Goal: Communication & Community: Answer question/provide support

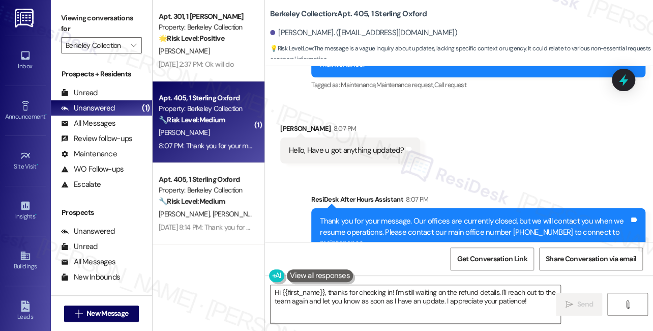
scroll to position [747, 0]
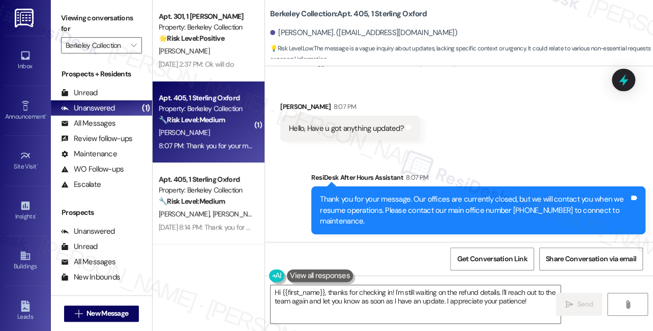
click at [336, 120] on div "Hello, Have u got anything updated? Tags and notes" at bounding box center [350, 129] width 140 height 26
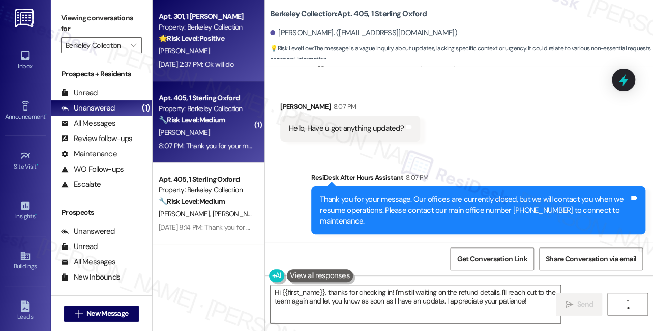
click at [210, 58] on div "[DATE] 2:37 PM: Ok will do [DATE] 2:37 PM: Ok will do" at bounding box center [206, 64] width 96 height 13
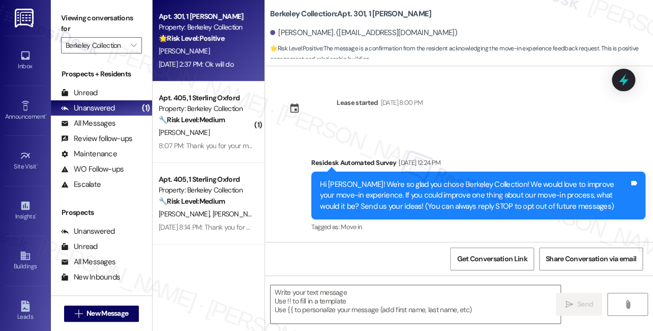
scroll to position [86, 0]
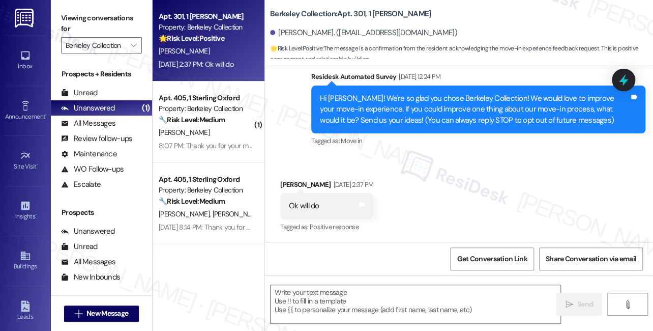
type textarea "Fetching suggested responses. Please feel free to read through the conversation…"
click at [410, 100] on div "Hi [PERSON_NAME]! We're so glad you chose Berkeley Collection! We would love to…" at bounding box center [474, 109] width 309 height 33
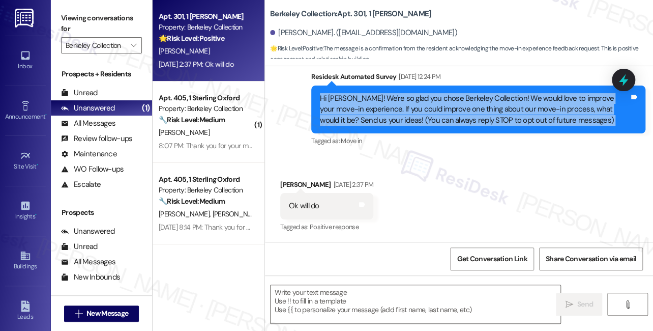
click at [410, 100] on div "Hi [PERSON_NAME]! We're so glad you chose Berkeley Collection! We would love to…" at bounding box center [474, 109] width 309 height 33
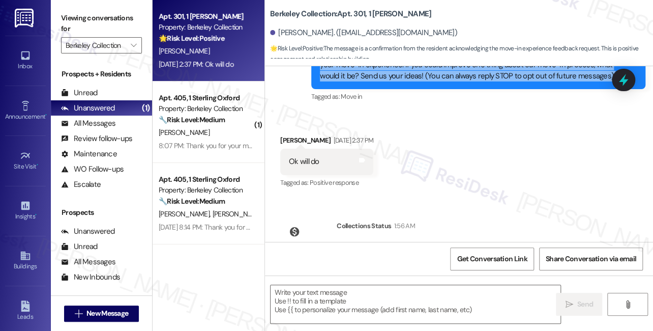
scroll to position [191, 0]
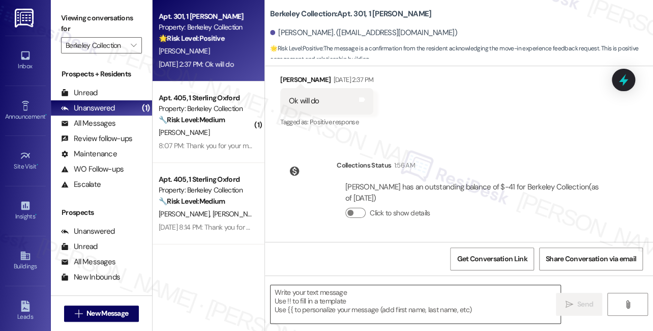
click at [367, 294] on textarea at bounding box center [416, 304] width 290 height 38
click at [132, 43] on icon "" at bounding box center [134, 45] width 6 height 8
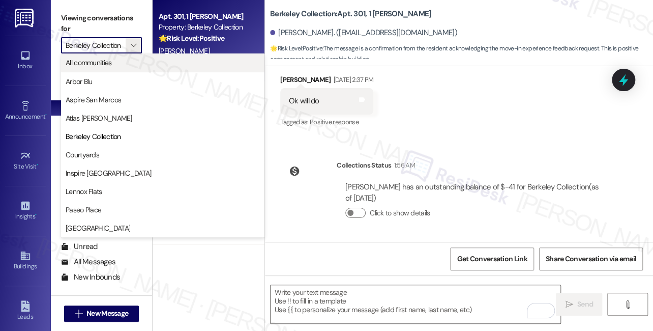
click at [126, 58] on span "All communities" at bounding box center [163, 63] width 194 height 10
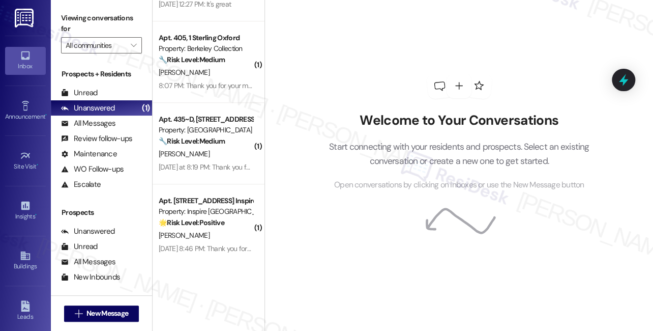
scroll to position [555, 0]
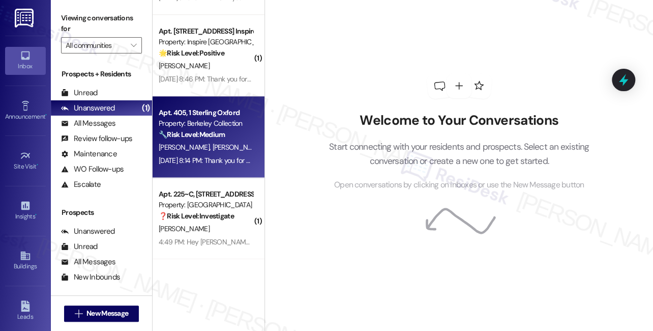
click at [214, 135] on strong "🔧 Risk Level: Medium" at bounding box center [192, 134] width 66 height 9
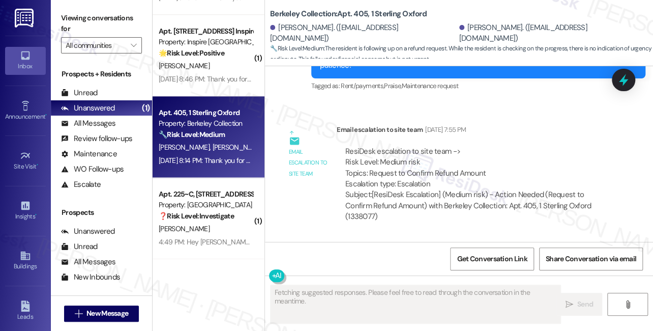
scroll to position [6157, 0]
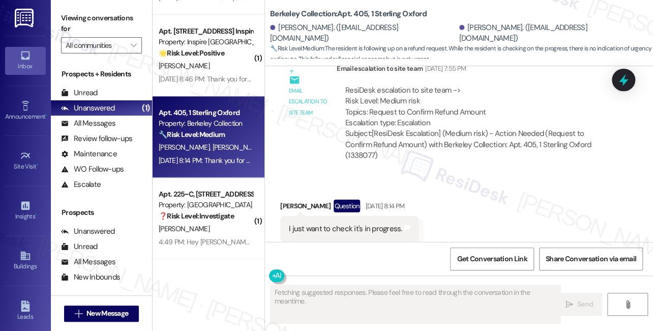
click at [337, 223] on div "I just want to check it's in progress." at bounding box center [345, 228] width 113 height 11
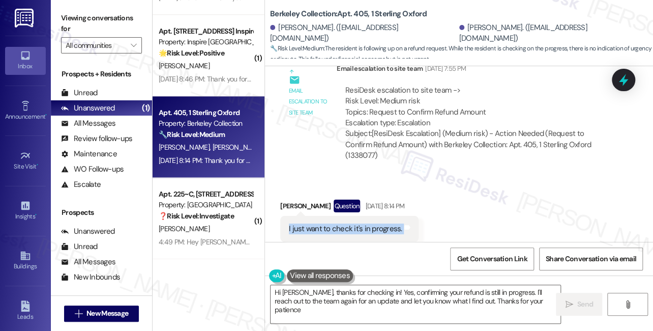
type textarea "Hi [PERSON_NAME], thanks for checking in! Yes, confirming your refund is still …"
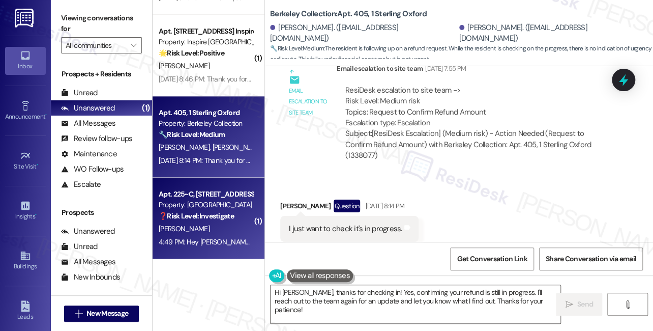
click at [220, 221] on div "Apt. [STREET_ADDRESS] Property: [GEOGRAPHIC_DATA] ❓ Risk Level: Investigate" at bounding box center [206, 205] width 96 height 35
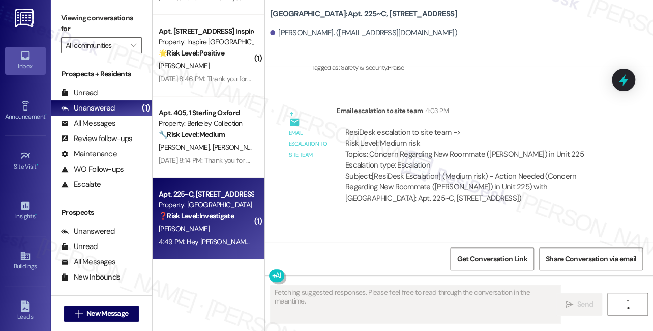
scroll to position [7077, 0]
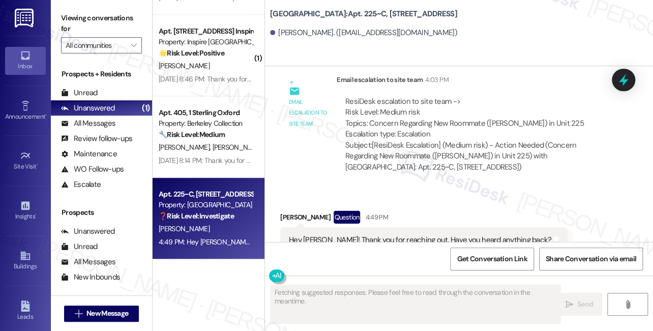
click at [399, 235] on div "Hey [PERSON_NAME]! Thank you for reaching out. Have you heard anything back?" at bounding box center [420, 240] width 263 height 11
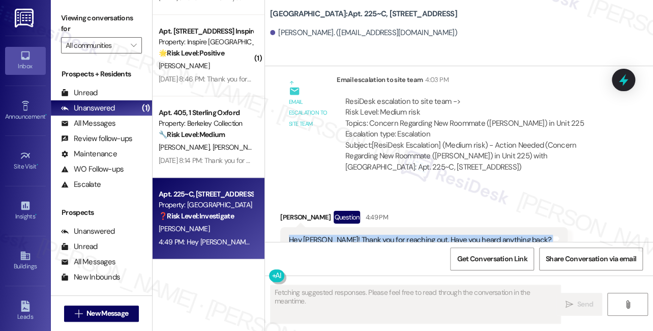
click at [399, 235] on div "Hey [PERSON_NAME]! Thank you for reaching out. Have you heard anything back?" at bounding box center [420, 240] width 263 height 11
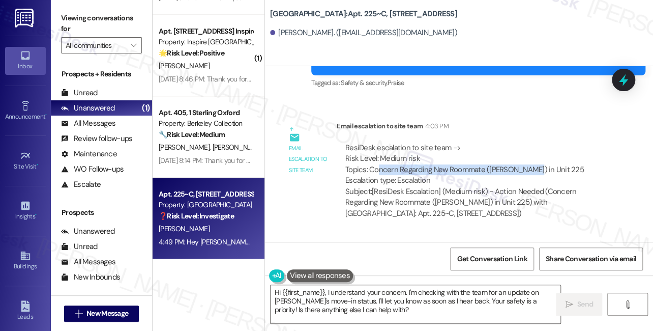
drag, startPoint x: 379, startPoint y: 140, endPoint x: 528, endPoint y: 140, distance: 149.1
click at [528, 142] on div "ResiDesk escalation to site team -> Risk Level: Medium risk Topics: Concern Reg…" at bounding box center [476, 164] width 261 height 44
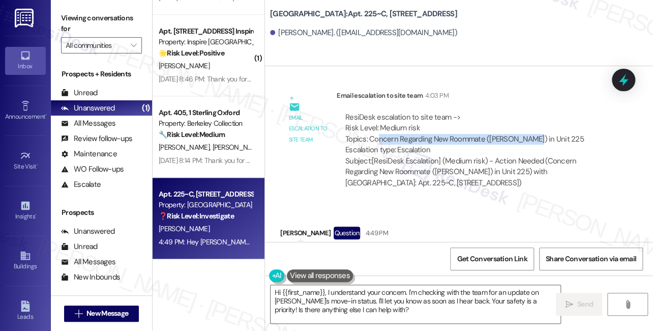
scroll to position [7077, 0]
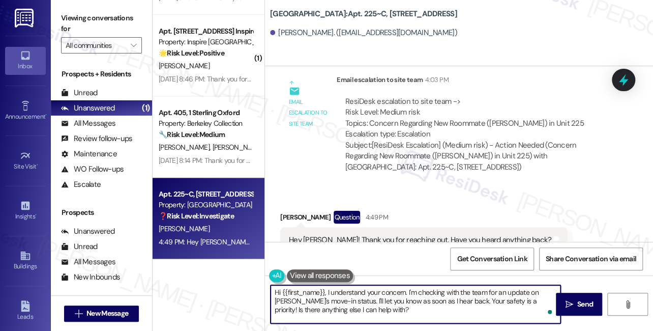
drag, startPoint x: 409, startPoint y: 311, endPoint x: 331, endPoint y: 289, distance: 81.5
click at [331, 289] on textarea "Hi {{first_name}}, I understand your concern. I'm checking with the team for an…" at bounding box center [416, 304] width 290 height 38
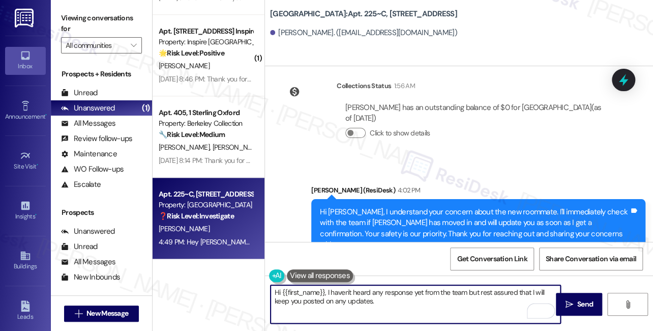
scroll to position [6846, 0]
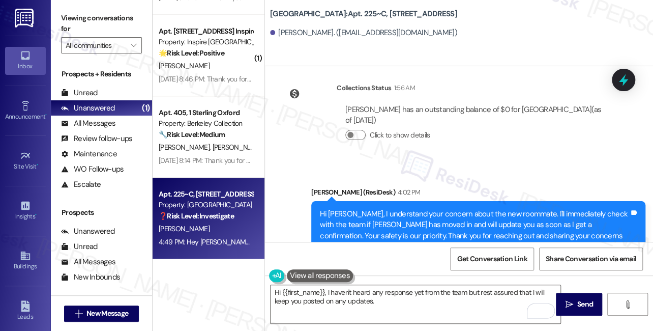
click at [485, 209] on div "Hi [PERSON_NAME], I understand your concern about the new roommate. I'll immedi…" at bounding box center [474, 231] width 309 height 44
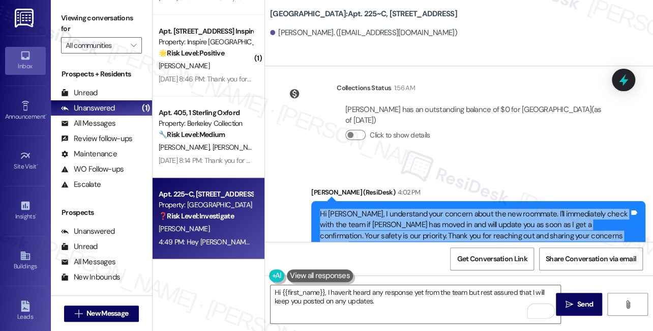
click at [485, 209] on div "Hi [PERSON_NAME], I understand your concern about the new roommate. I'll immedi…" at bounding box center [474, 231] width 309 height 44
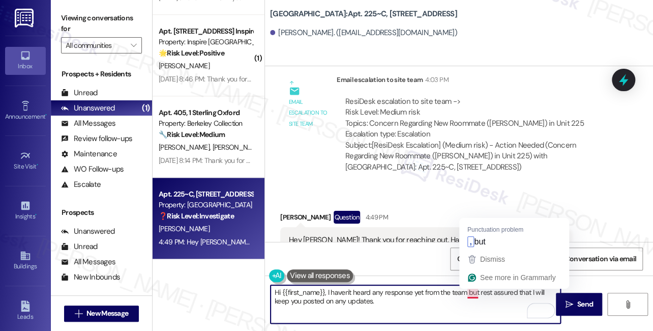
type textarea "Hi {{first_name}}, I haven't heard any response yet from the team, but rest ass…"
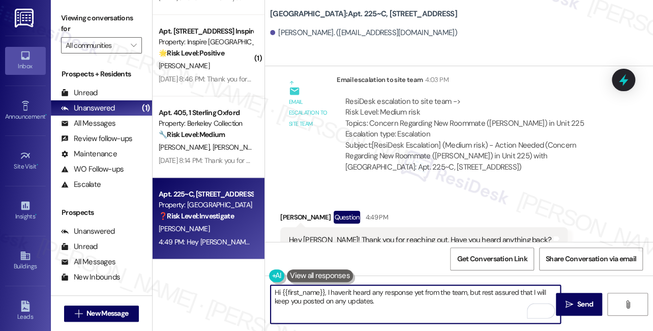
click at [449, 309] on textarea "Hi {{first_name}}, I haven't heard any response yet from the team, but rest ass…" at bounding box center [416, 304] width 290 height 38
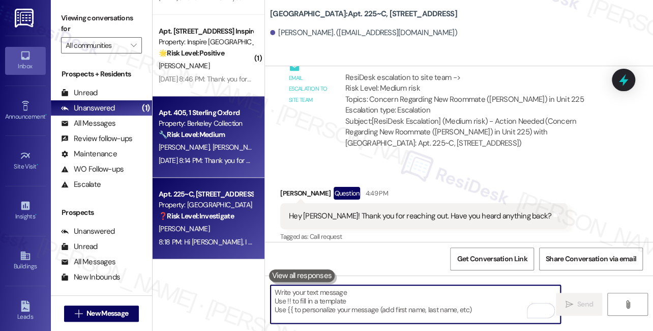
scroll to position [7020, 0]
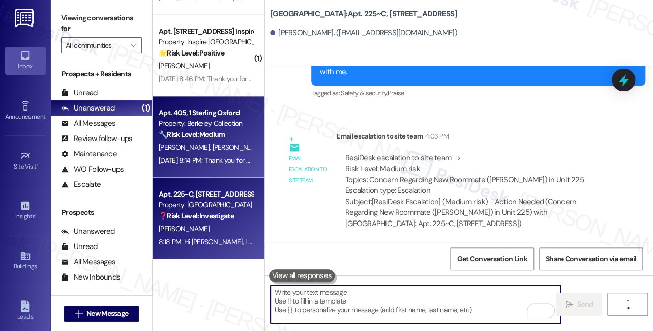
click at [217, 144] on div "[PERSON_NAME] [PERSON_NAME]" at bounding box center [206, 147] width 96 height 13
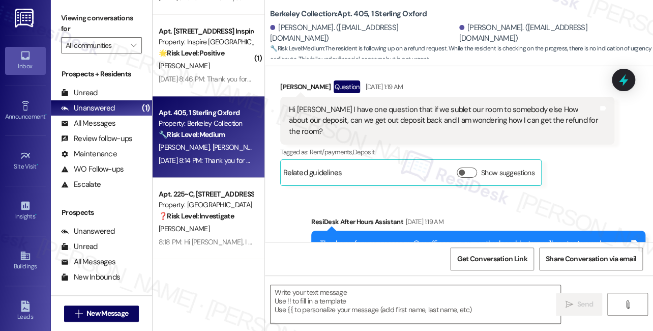
type textarea "Fetching suggested responses. Please feel free to read through the conversation…"
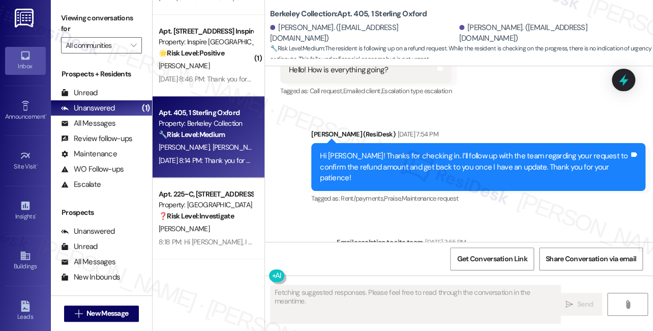
scroll to position [6157, 0]
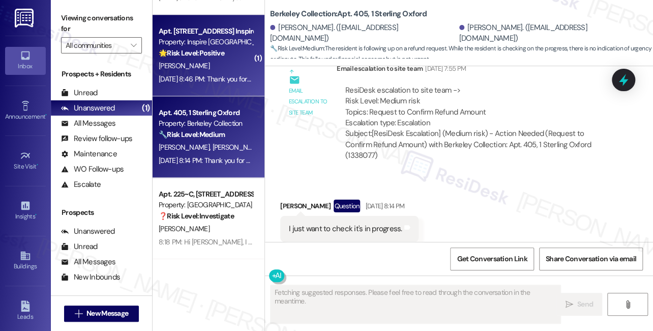
click at [233, 87] on div "Apt. [STREET_ADDRESS] Inspire Homes Bonds Ranch Property: Inspire Bond Ranch 🌟 …" at bounding box center [209, 55] width 112 height 81
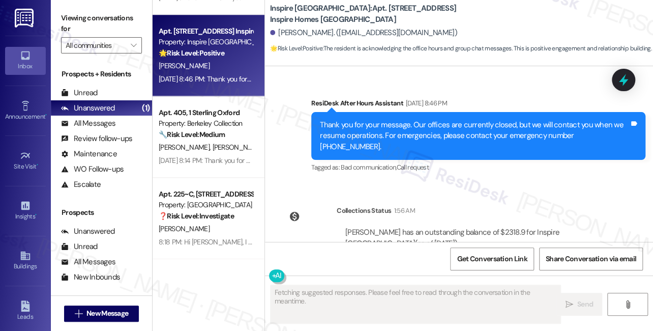
scroll to position [841, 0]
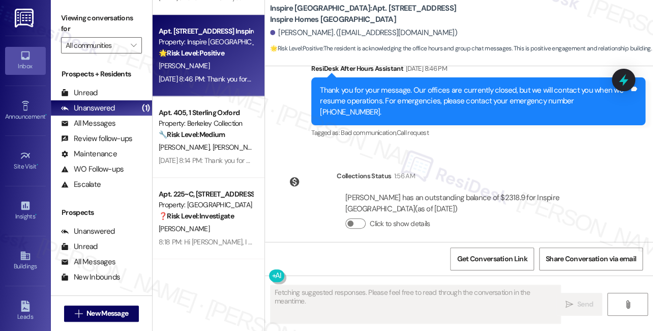
drag, startPoint x: 377, startPoint y: 195, endPoint x: 506, endPoint y: 196, distance: 129.3
click at [510, 197] on div "[PERSON_NAME] has an outstanding balance of $2318.9 for Inspire [GEOGRAPHIC_DAT…" at bounding box center [476, 203] width 261 height 22
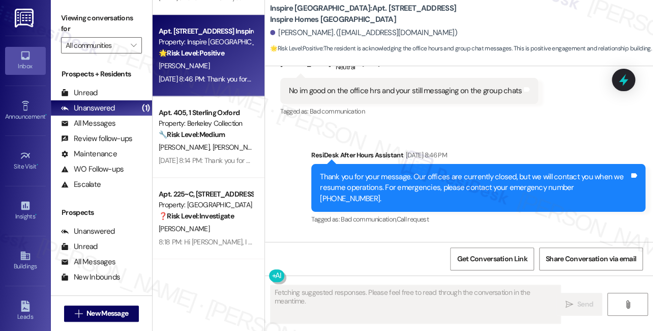
scroll to position [655, 0]
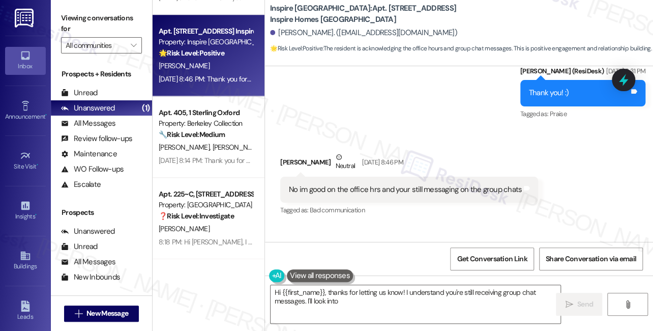
click at [390, 185] on div "No im good on the office hrs and your still messaging on the group chats" at bounding box center [405, 189] width 233 height 11
type textarea "Hi {{first_name}}, thanks for letting us know! I understand you're still receiv…"
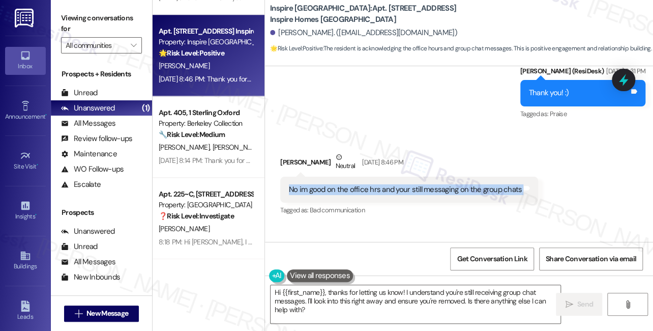
click at [390, 185] on div "No im good on the office hrs and your still messaging on the group chats" at bounding box center [405, 189] width 233 height 11
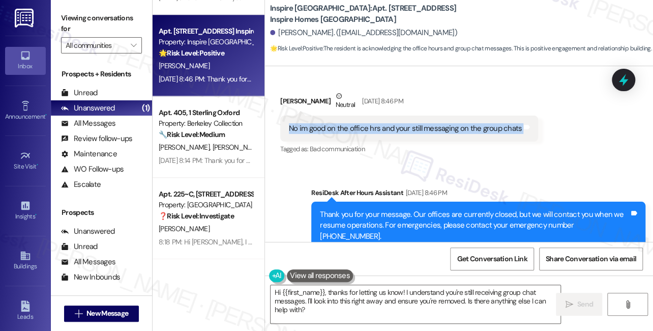
scroll to position [702, 0]
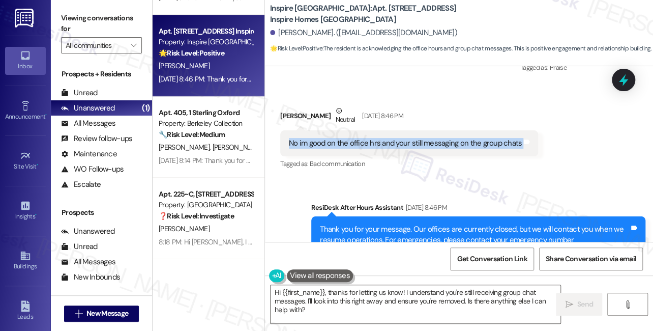
click at [386, 144] on div "No im good on the office hrs and your still messaging on the group chats" at bounding box center [405, 143] width 233 height 11
click at [381, 144] on div "No im good on the office hrs and your still messaging on the group chats" at bounding box center [405, 143] width 233 height 11
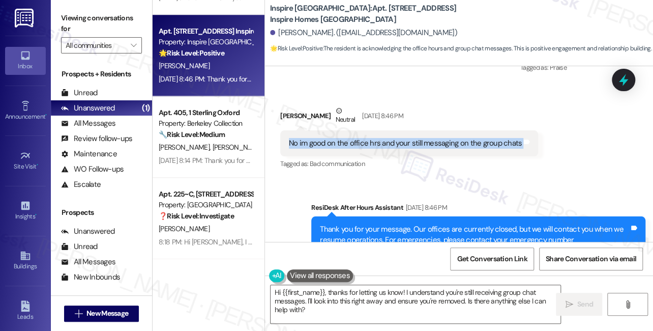
click at [381, 144] on div "No im good on the office hrs and your still messaging on the group chats" at bounding box center [405, 143] width 233 height 11
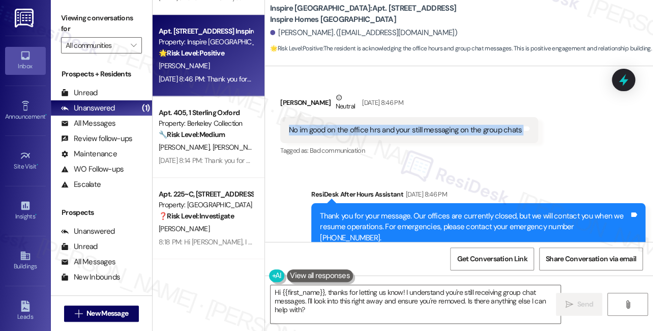
scroll to position [841, 0]
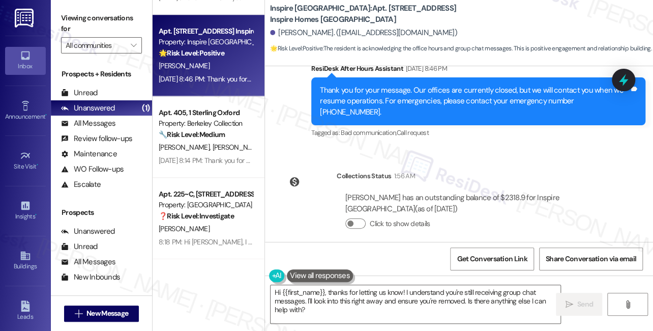
click at [405, 104] on div "Thank you for your message. Our offices are currently closed, but we will conta…" at bounding box center [474, 101] width 309 height 33
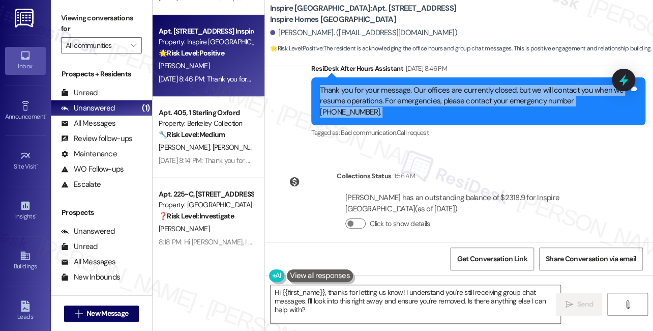
click at [405, 104] on div "Thank you for your message. Our offices are currently closed, but we will conta…" at bounding box center [474, 101] width 309 height 33
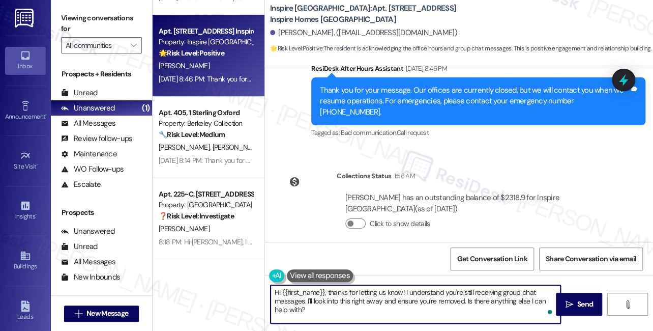
drag, startPoint x: 319, startPoint y: 316, endPoint x: 318, endPoint y: 298, distance: 17.3
click at [318, 298] on textarea "Hi {{first_name}}, thanks for letting us know! I understand you're still receiv…" at bounding box center [416, 304] width 290 height 38
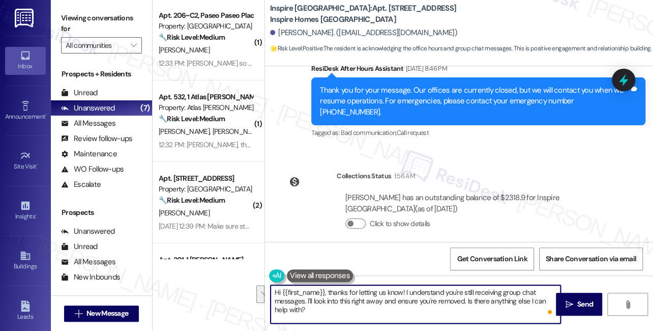
scroll to position [0, 0]
